Goal: Transaction & Acquisition: Purchase product/service

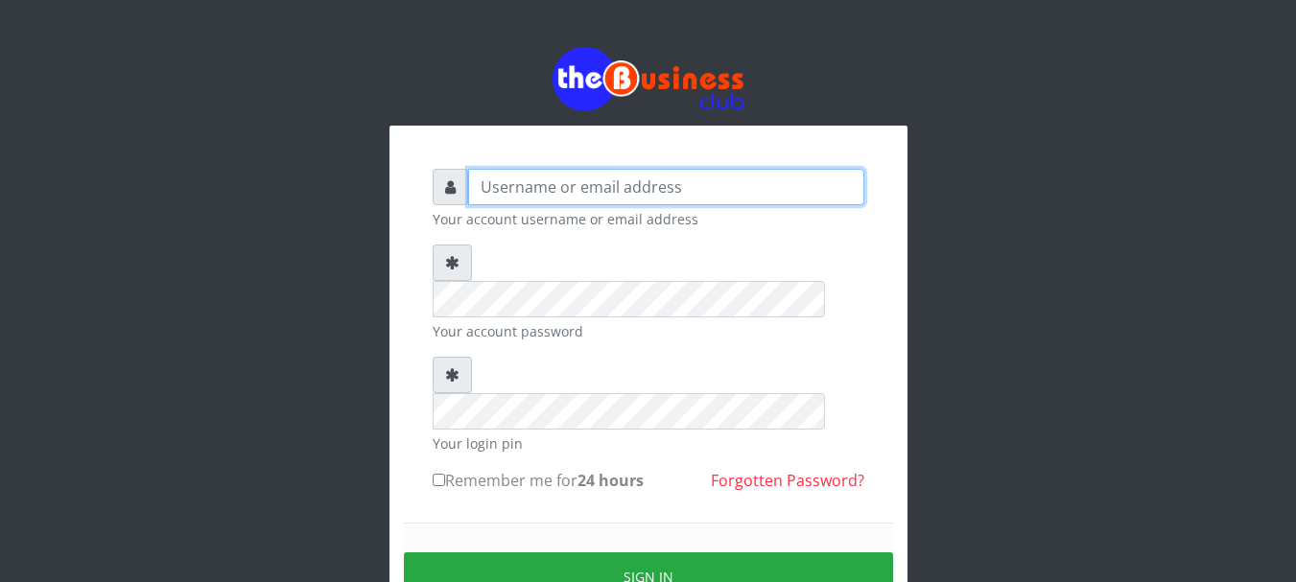
click at [605, 186] on input "text" at bounding box center [666, 187] width 396 height 36
type input "GOLABICHI"
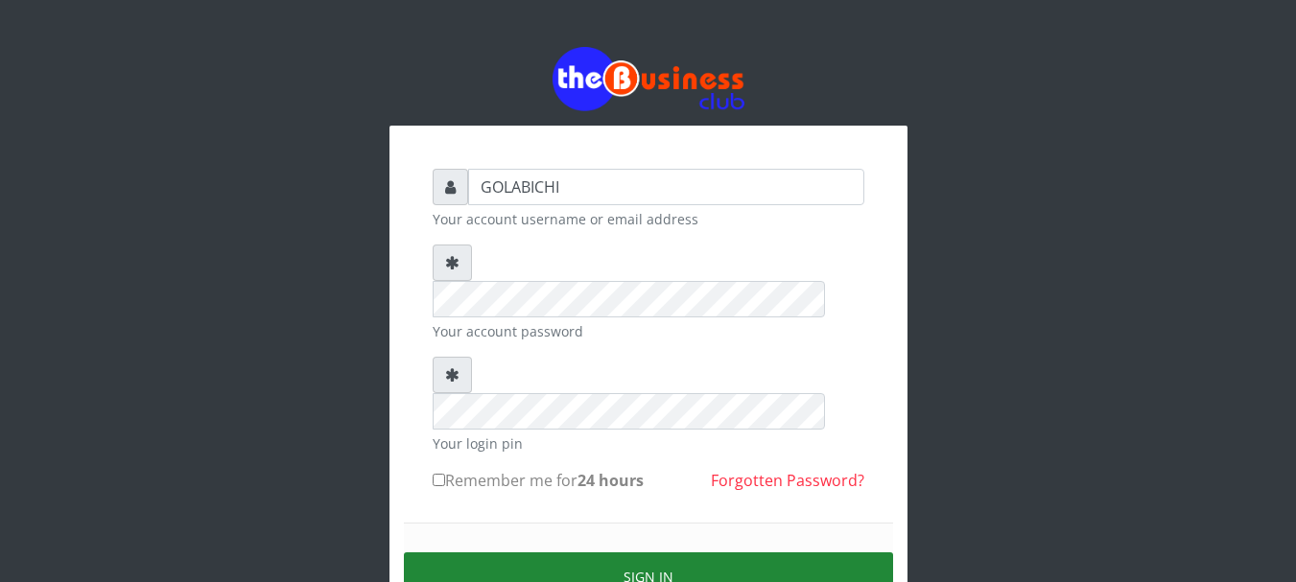
click at [546, 553] on button "Sign in" at bounding box center [648, 577] width 489 height 49
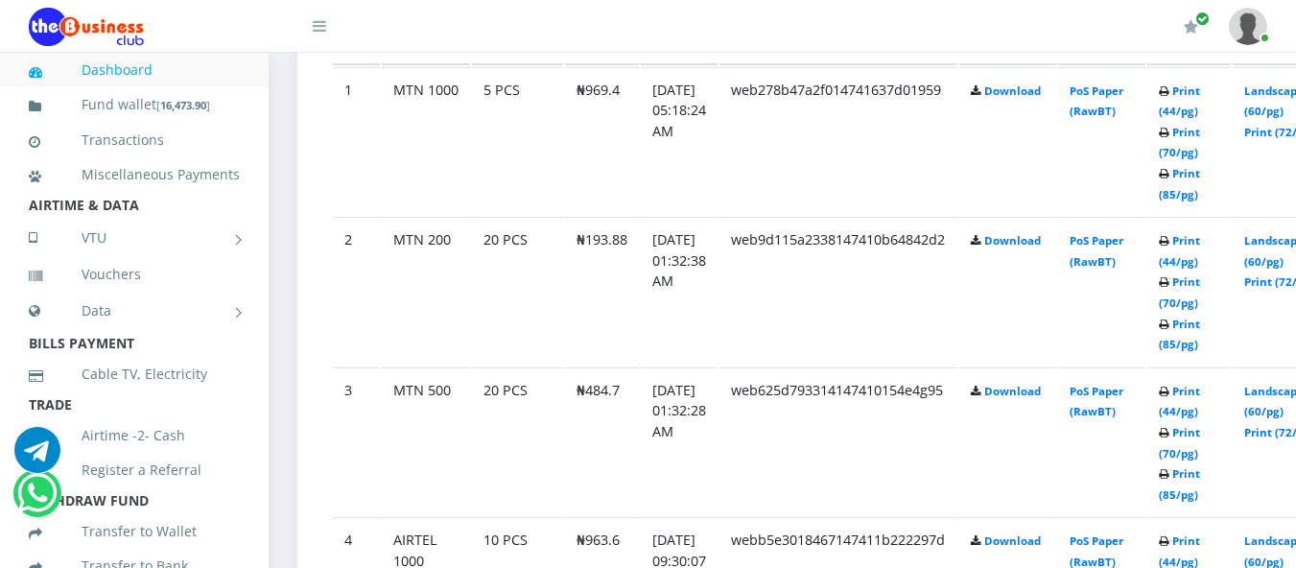
scroll to position [1173, 0]
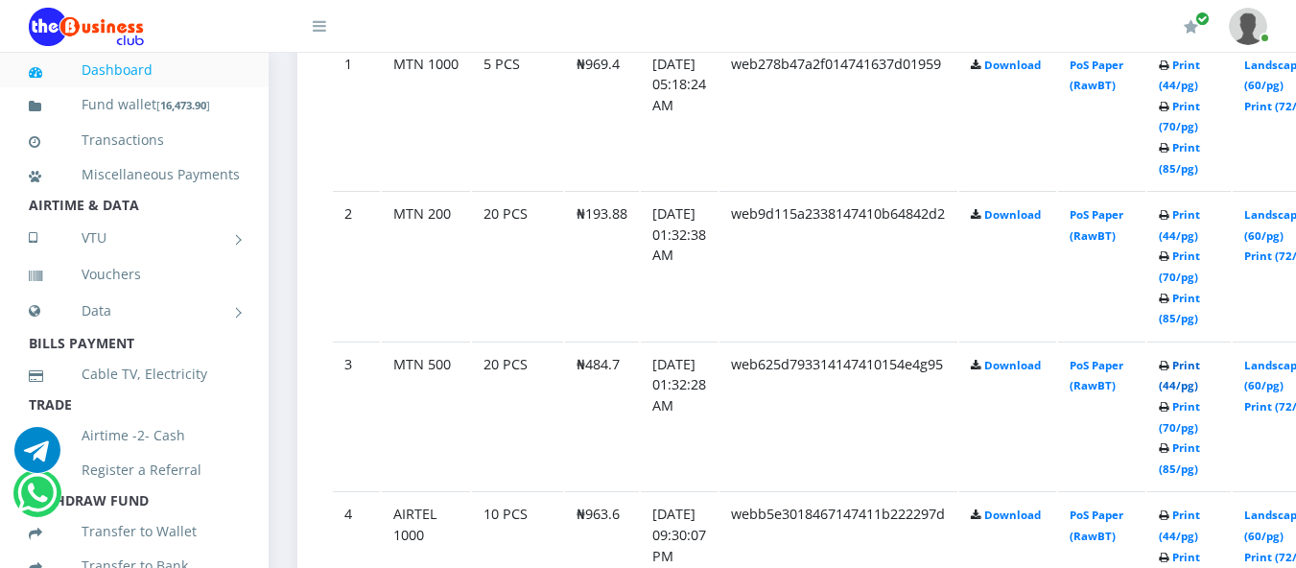
click at [1200, 364] on link "Print (44/pg)" at bounding box center [1179, 376] width 41 height 36
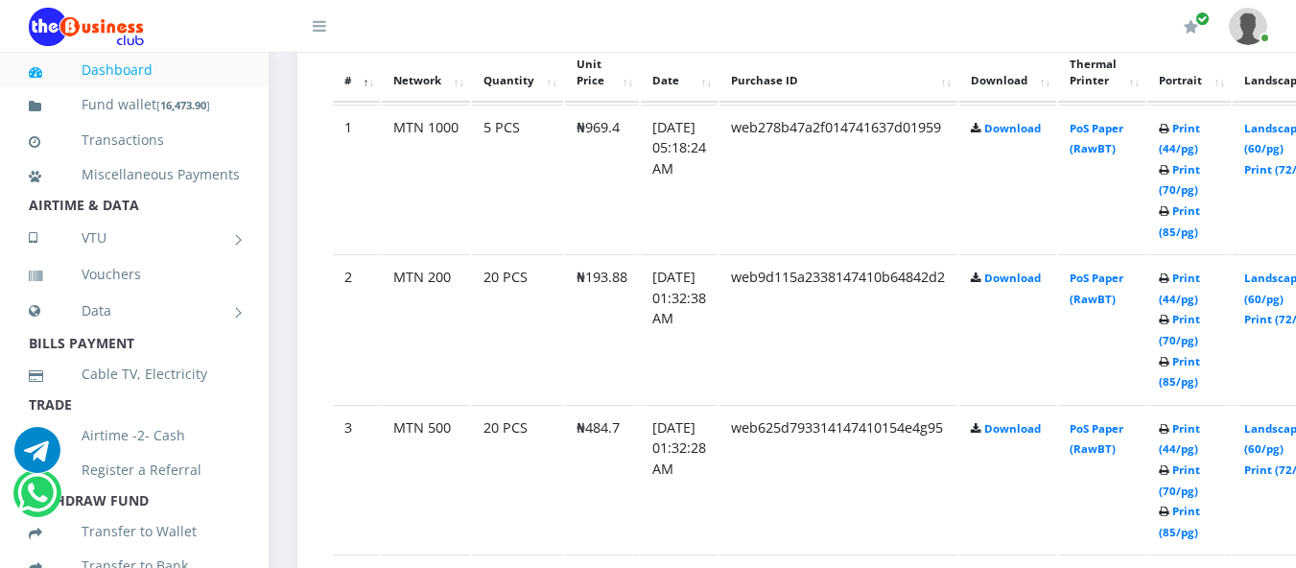
scroll to position [1173, 0]
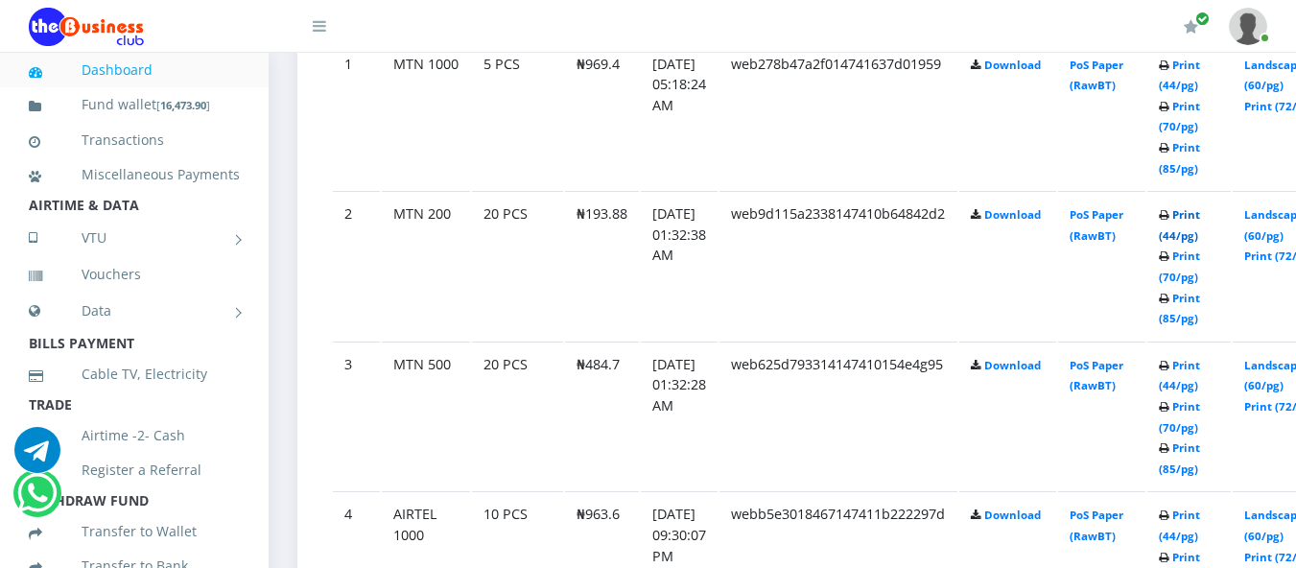
click at [1200, 214] on link "Print (44/pg)" at bounding box center [1179, 225] width 41 height 36
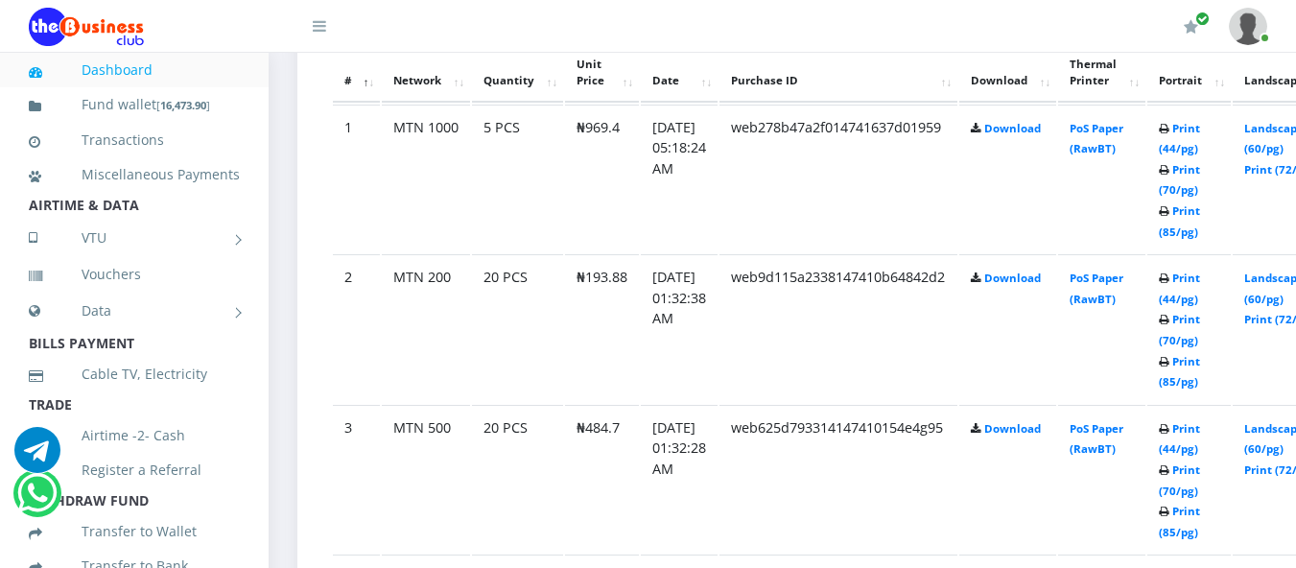
scroll to position [1173, 0]
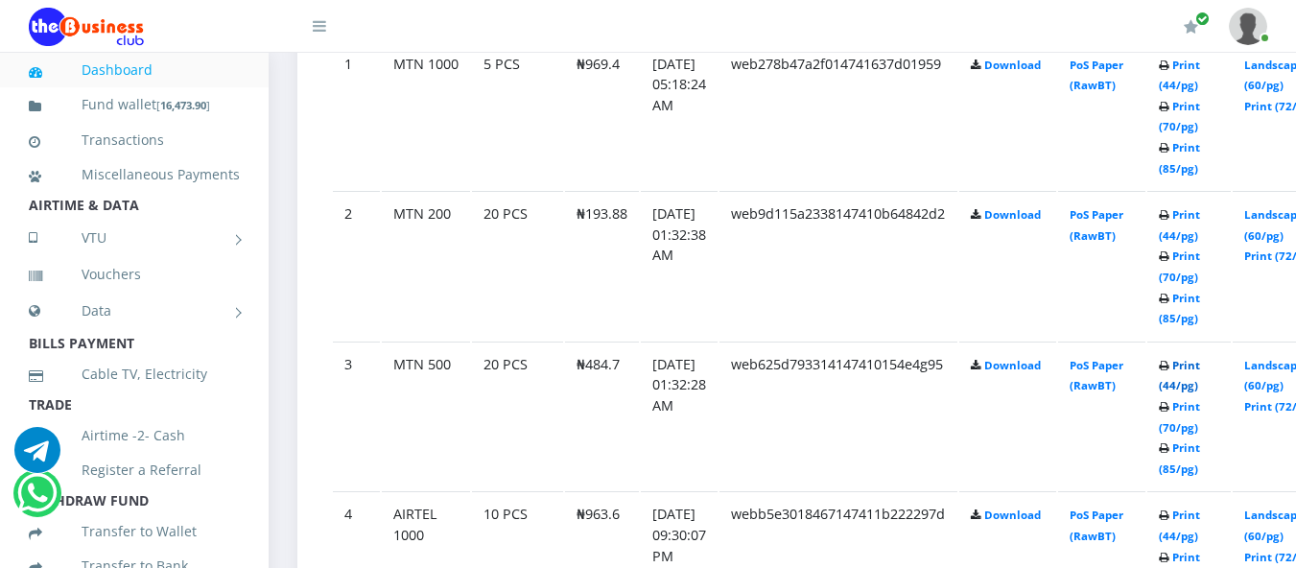
click at [1200, 368] on link "Print (44/pg)" at bounding box center [1179, 376] width 41 height 36
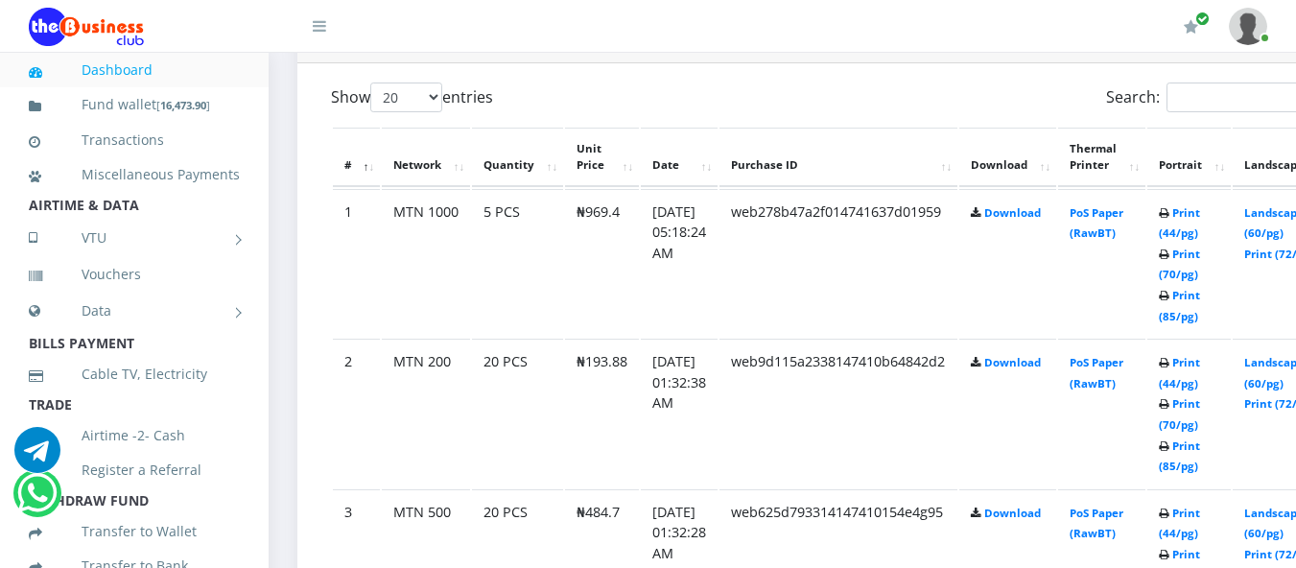
scroll to position [1019, 0]
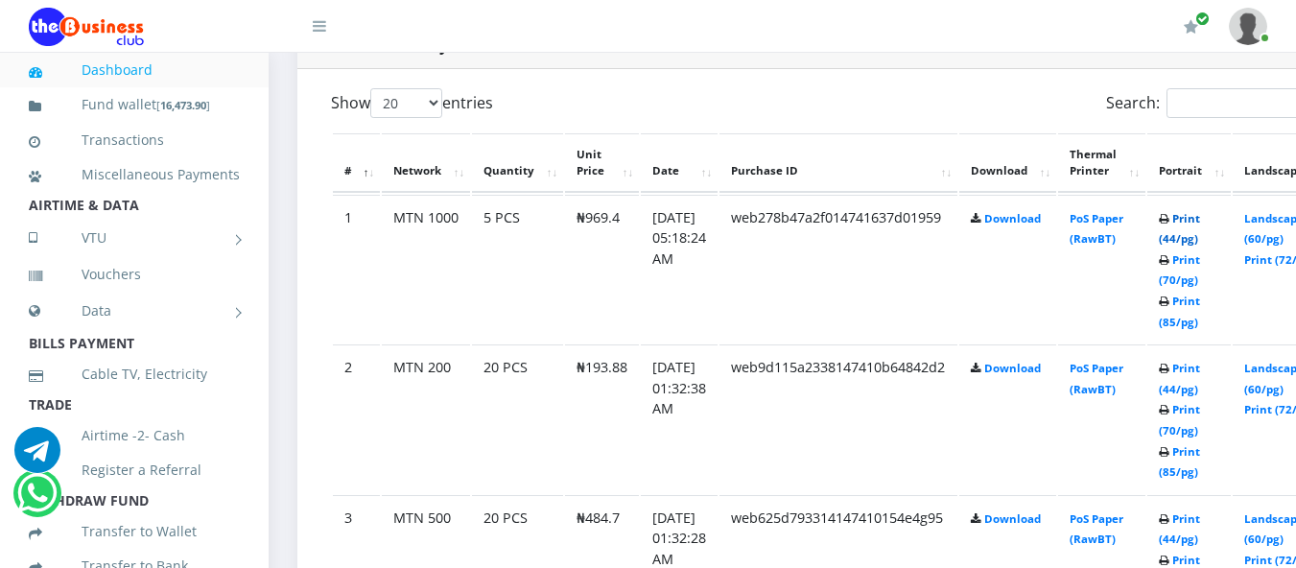
click at [1200, 219] on link "Print (44/pg)" at bounding box center [1179, 229] width 41 height 36
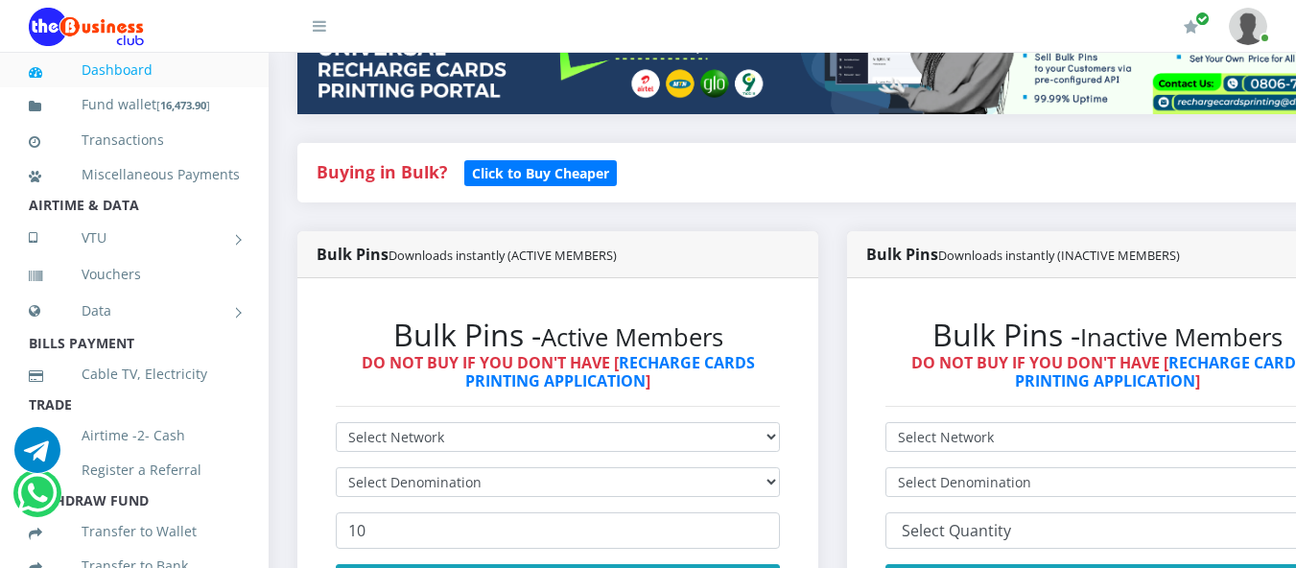
scroll to position [324, 0]
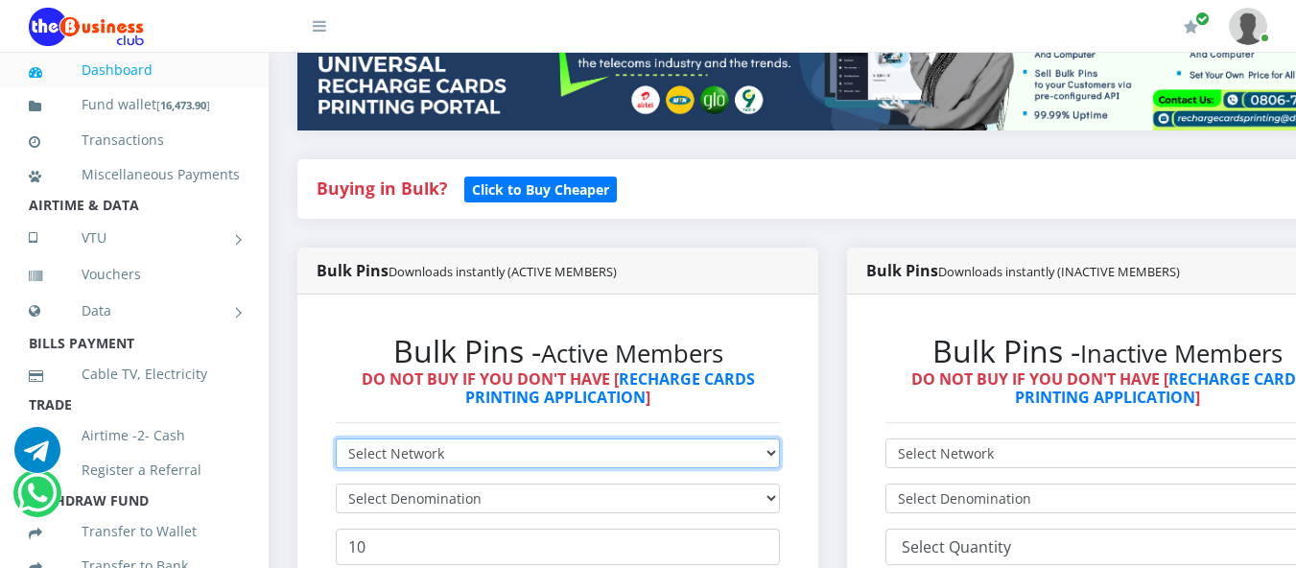
click at [780, 455] on select "Select Network MTN Globacom 9Mobile Airtel" at bounding box center [558, 454] width 444 height 30
select select "Airtel"
click at [336, 441] on select "Select Network MTN Globacom 9Mobile Airtel" at bounding box center [558, 454] width 444 height 30
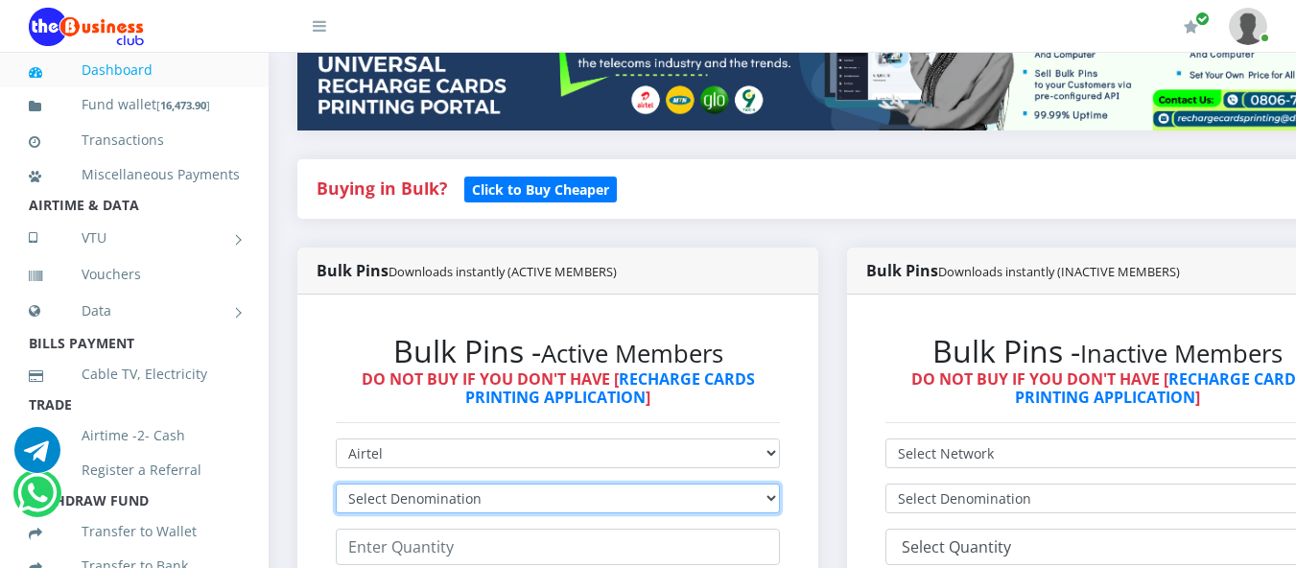
click at [617, 494] on select "Select Denomination Airtel NGN100 - ₦96.36 Airtel NGN200 - ₦192.72 Airtel NGN50…" at bounding box center [558, 499] width 444 height 30
select select "192.72-200"
click at [336, 486] on select "Select Denomination Airtel NGN100 - ₦96.36 Airtel NGN200 - ₦192.72 Airtel NGN50…" at bounding box center [558, 499] width 444 height 30
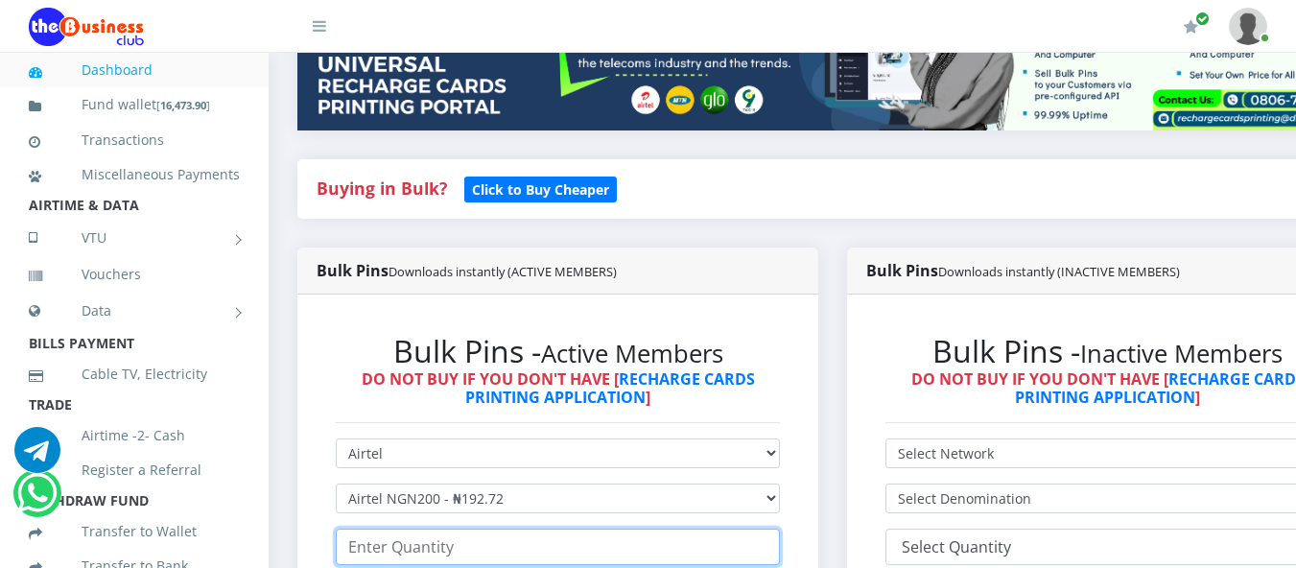
click at [542, 559] on input "number" at bounding box center [558, 547] width 444 height 36
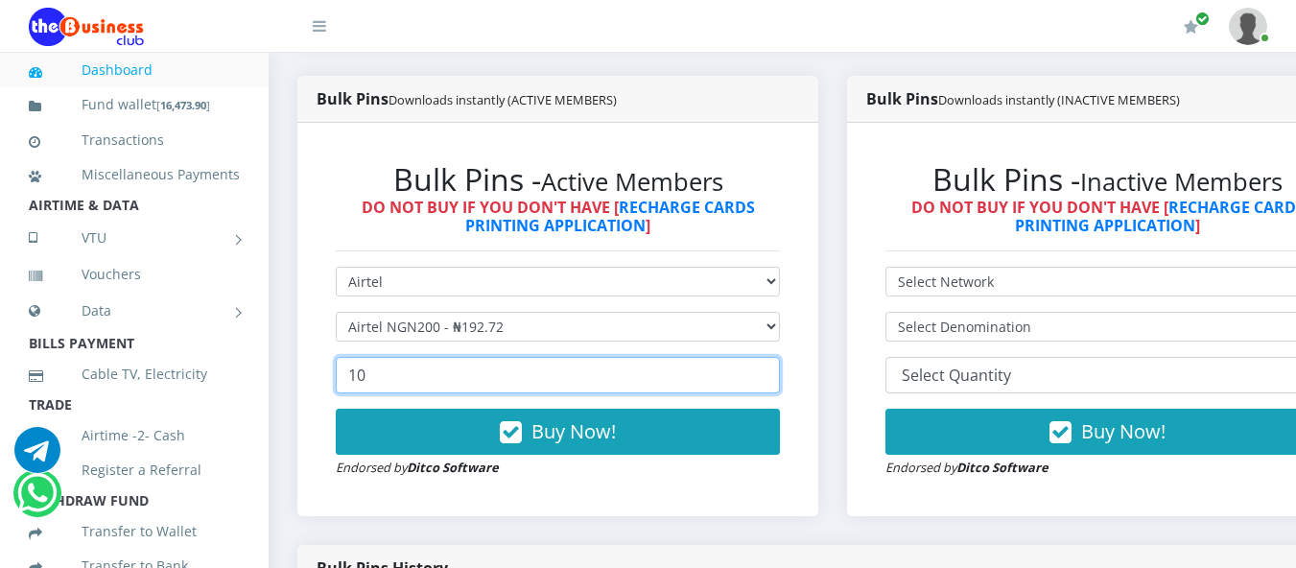
scroll to position [516, 0]
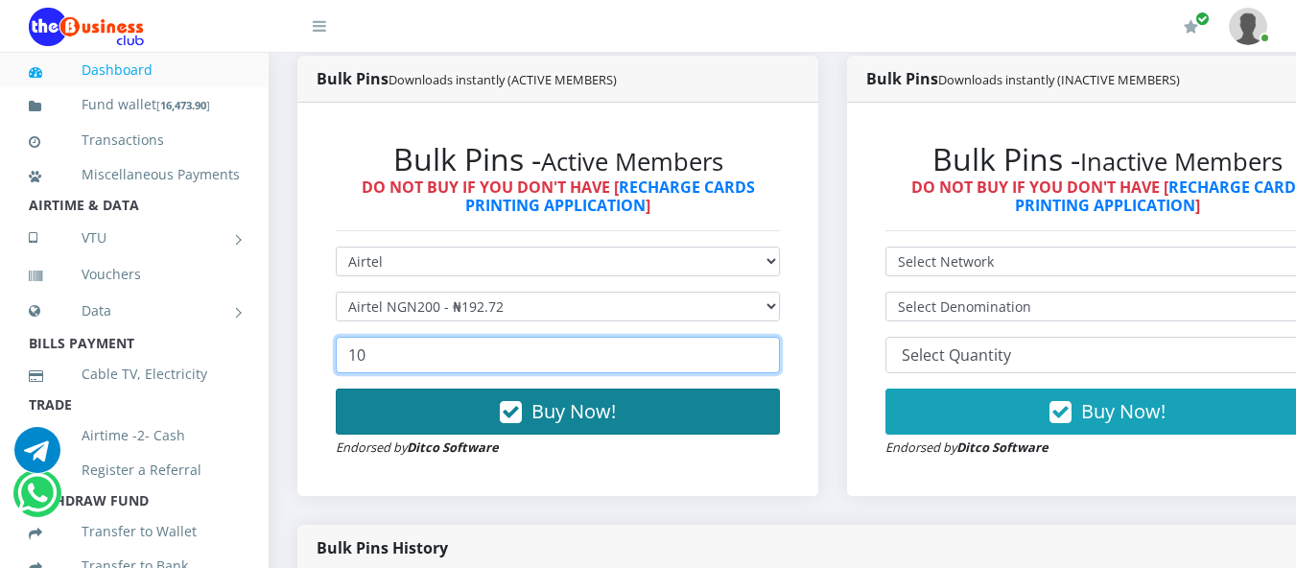
type input "10"
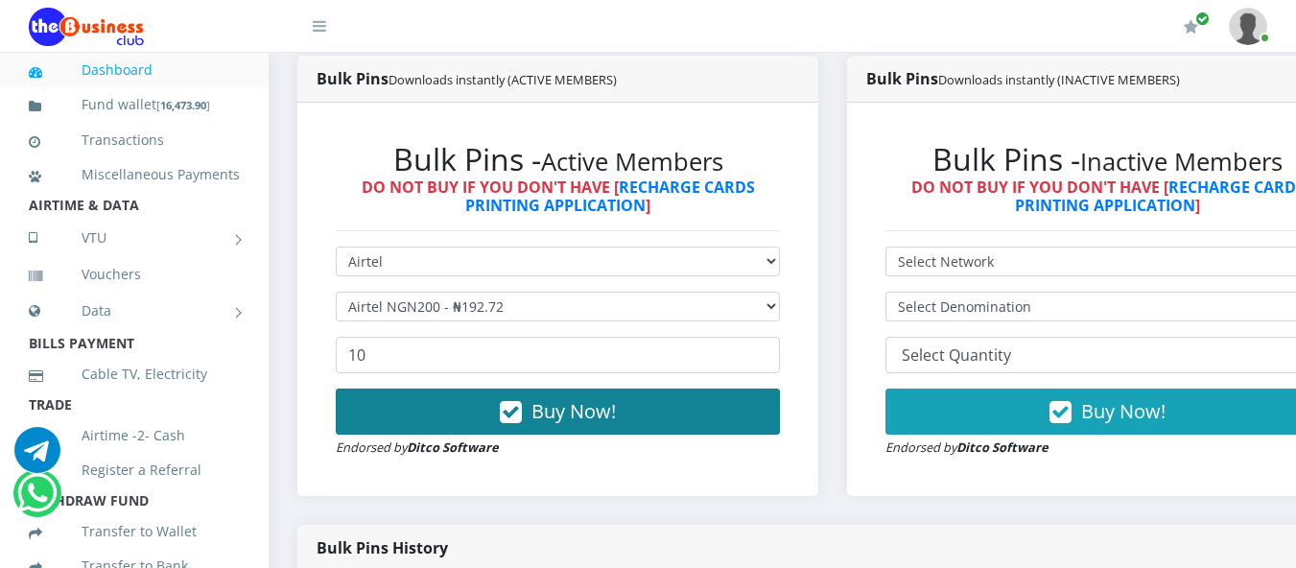
click at [730, 411] on button "Buy Now!" at bounding box center [558, 412] width 444 height 46
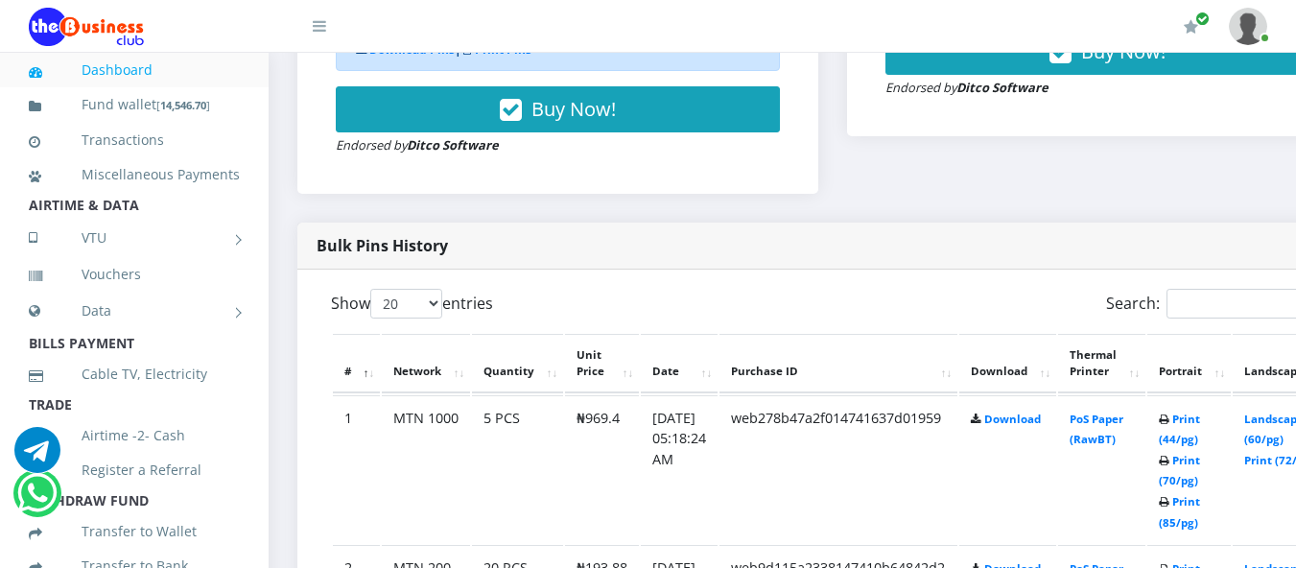
scroll to position [914, 0]
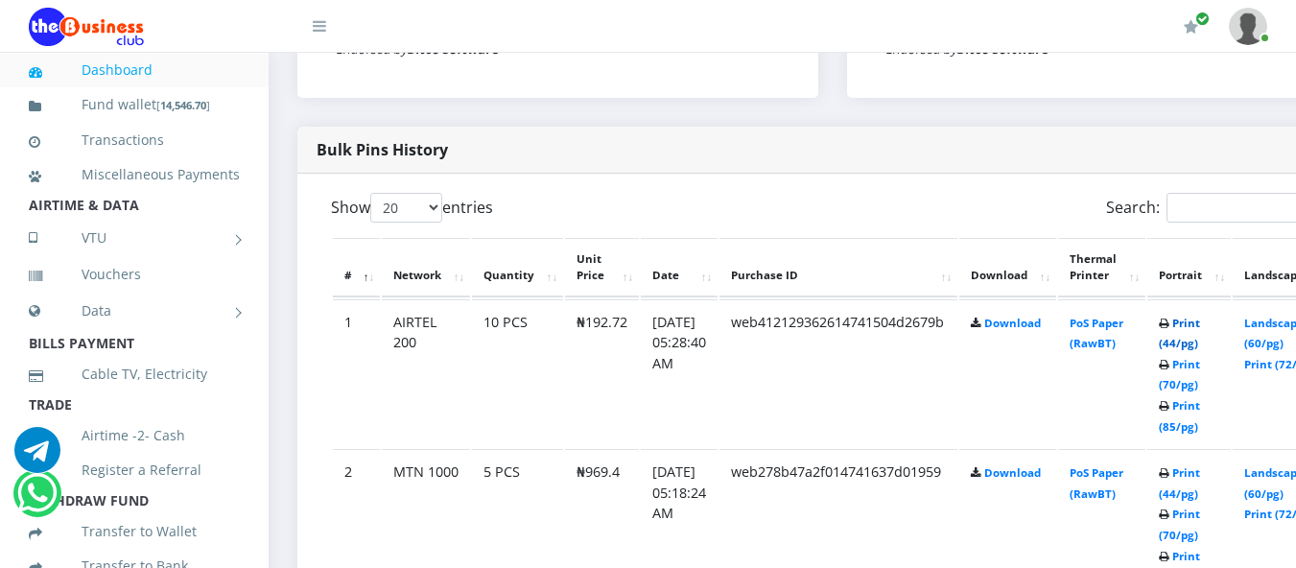
click at [1200, 330] on link "Print (44/pg)" at bounding box center [1179, 334] width 41 height 36
